Goal: Use online tool/utility: Utilize a website feature to perform a specific function

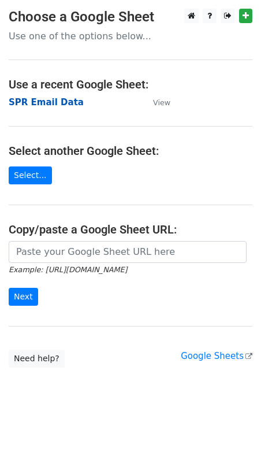
click at [62, 105] on strong "SPR Email Data" at bounding box center [46, 102] width 75 height 10
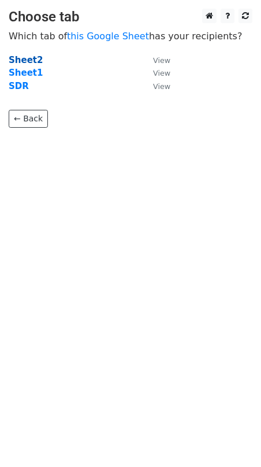
click at [35, 57] on strong "Sheet2" at bounding box center [26, 60] width 34 height 10
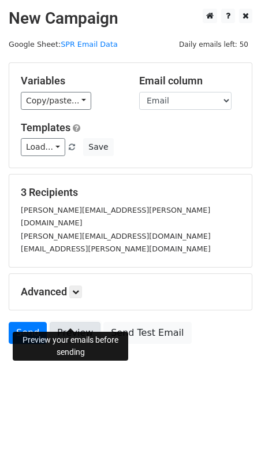
click at [78, 322] on link "Preview" at bounding box center [75, 333] width 51 height 22
click at [93, 46] on link "SPR Email Data" at bounding box center [89, 44] width 57 height 9
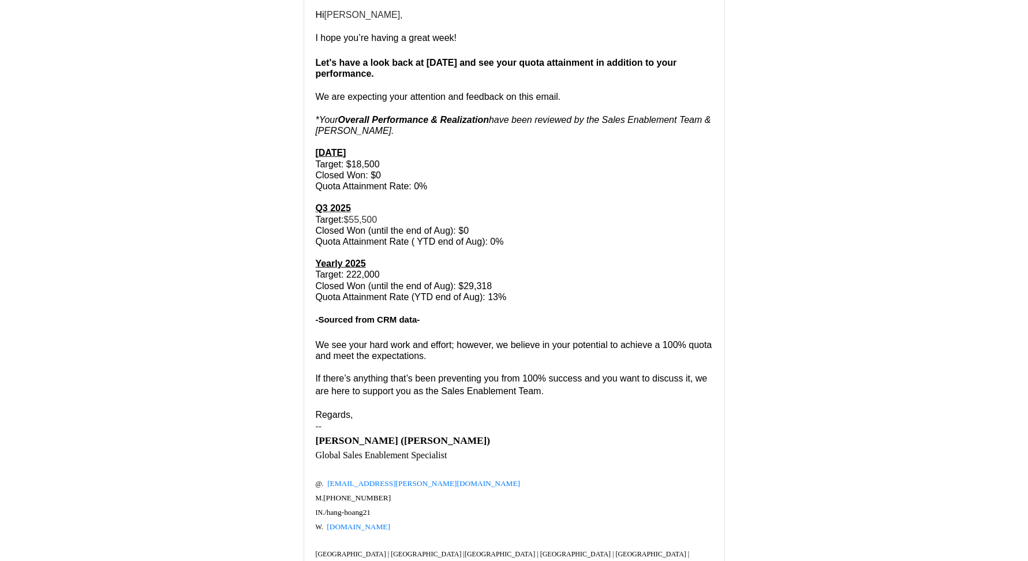
scroll to position [1590, 0]
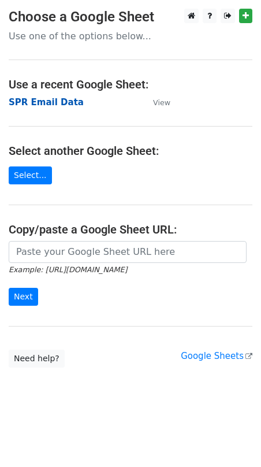
click at [64, 101] on strong "SPR Email Data" at bounding box center [46, 102] width 75 height 10
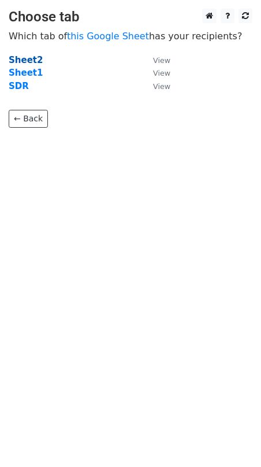
click at [32, 62] on strong "Sheet2" at bounding box center [26, 60] width 34 height 10
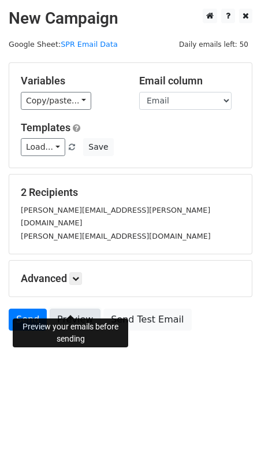
click at [65, 308] on link "Preview" at bounding box center [75, 319] width 51 height 22
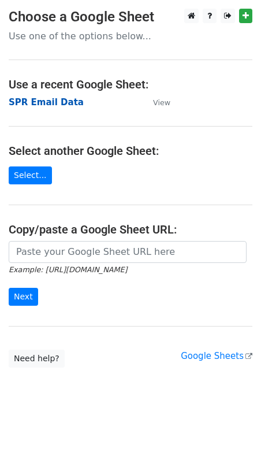
click at [60, 97] on strong "SPR Email Data" at bounding box center [46, 102] width 75 height 10
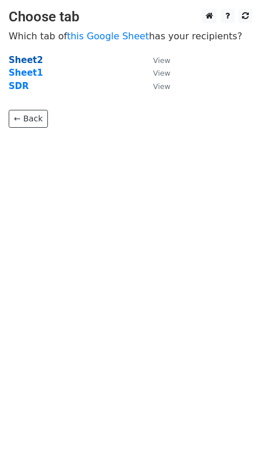
click at [35, 60] on strong "Sheet2" at bounding box center [26, 60] width 34 height 10
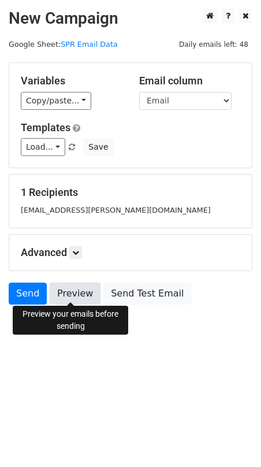
click at [83, 295] on link "Preview" at bounding box center [75, 293] width 51 height 22
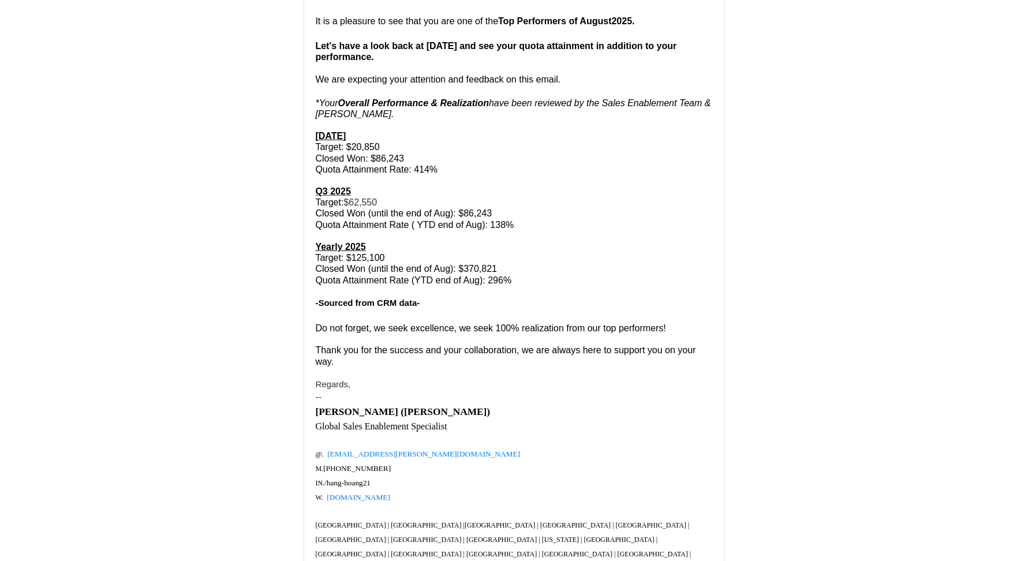
scroll to position [231, 0]
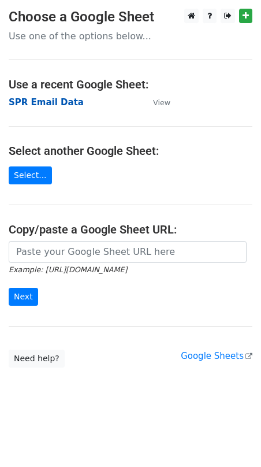
click at [47, 100] on strong "SPR Email Data" at bounding box center [46, 102] width 75 height 10
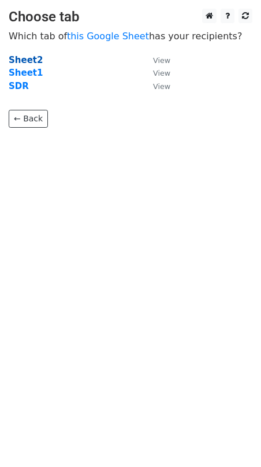
click at [32, 59] on strong "Sheet2" at bounding box center [26, 60] width 34 height 10
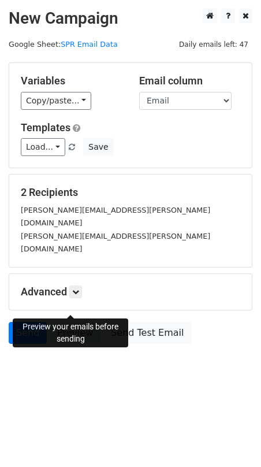
click at [73, 322] on link "Preview" at bounding box center [75, 333] width 51 height 22
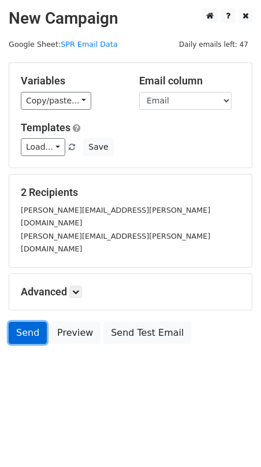
click at [29, 322] on link "Send" at bounding box center [28, 333] width 38 height 22
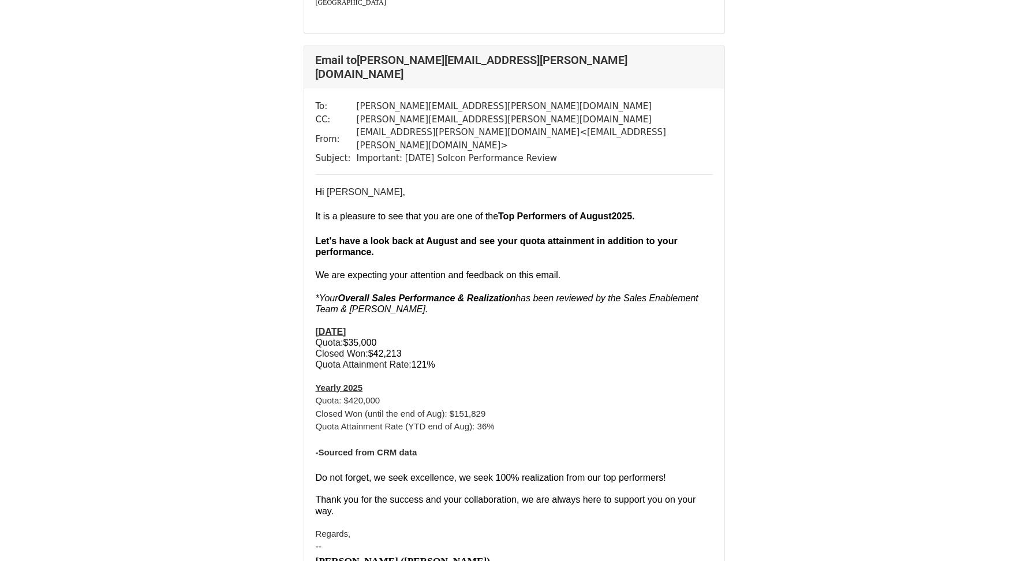
scroll to position [887, 0]
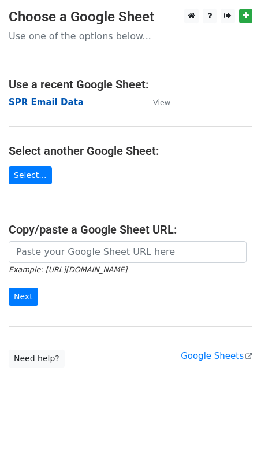
click at [40, 100] on strong "SPR Email Data" at bounding box center [46, 102] width 75 height 10
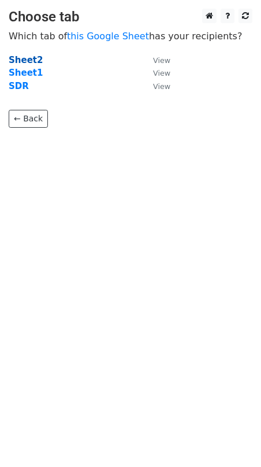
click at [32, 59] on strong "Sheet2" at bounding box center [26, 60] width 34 height 10
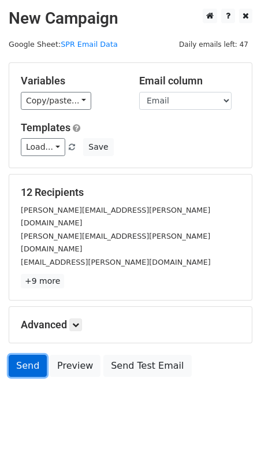
click at [32, 355] on link "Send" at bounding box center [28, 366] width 38 height 22
